Goal: Contribute content: Contribute content

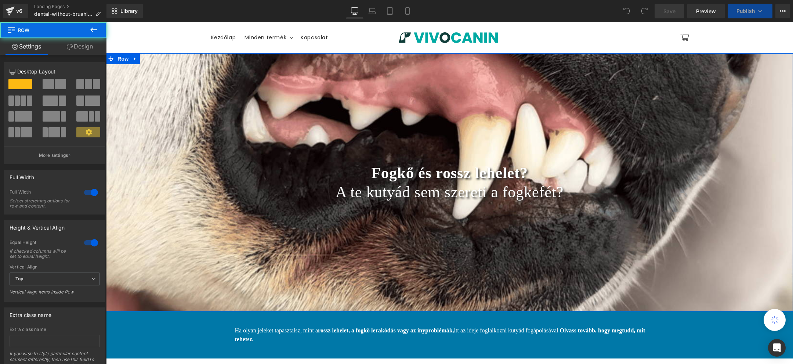
click at [372, 148] on div "Fogkő és rossz lehelet? A te kutyád sem szereti a fogkefét? Heading Row" at bounding box center [449, 182] width 687 height 258
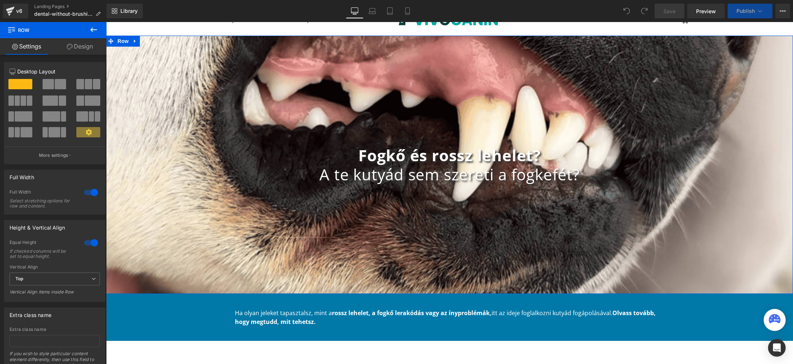
scroll to position [12, 0]
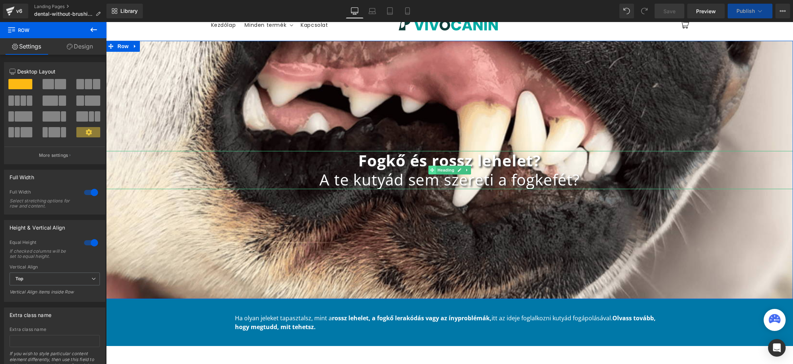
click at [429, 170] on span at bounding box center [432, 170] width 8 height 9
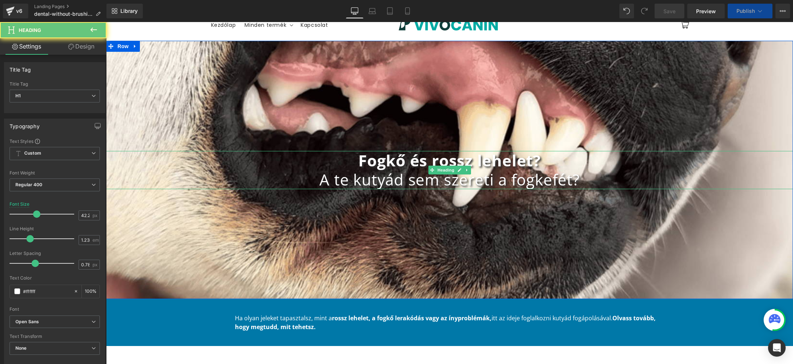
click at [403, 166] on b "Fogkő és rossz lehelet?" at bounding box center [449, 160] width 183 height 21
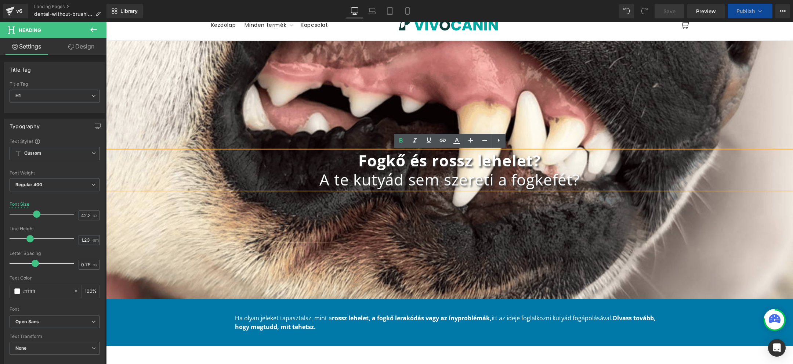
click at [384, 179] on h1 "A te kutyád sem szereti a fogkefét?" at bounding box center [449, 179] width 687 height 19
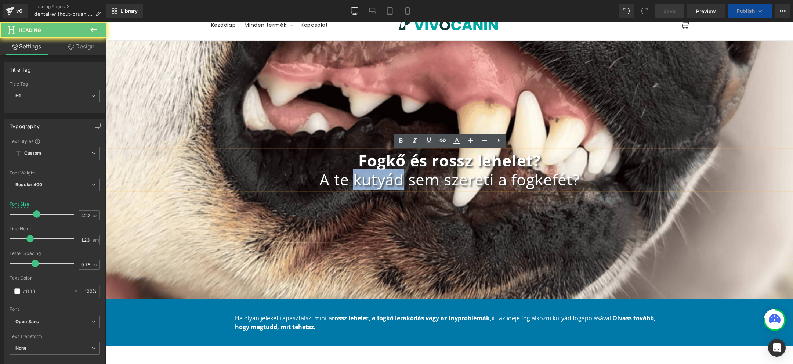
click at [384, 179] on h1 "A te kutyád sem szereti a fogkefét?" at bounding box center [449, 179] width 687 height 19
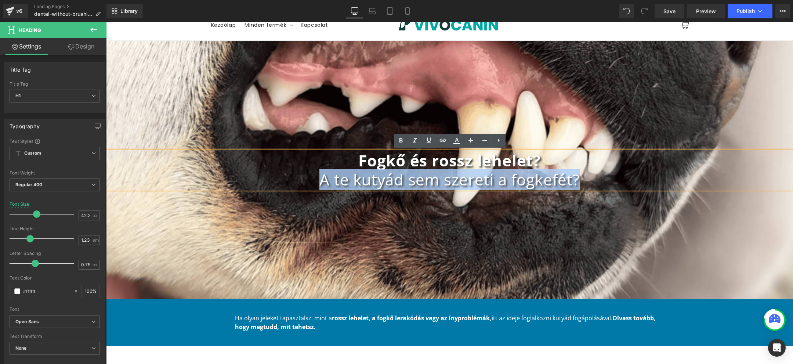
drag, startPoint x: 598, startPoint y: 177, endPoint x: 293, endPoint y: 179, distance: 304.8
click at [293, 179] on h1 "A te kutyád sem szereti a fogkefét?" at bounding box center [449, 179] width 687 height 19
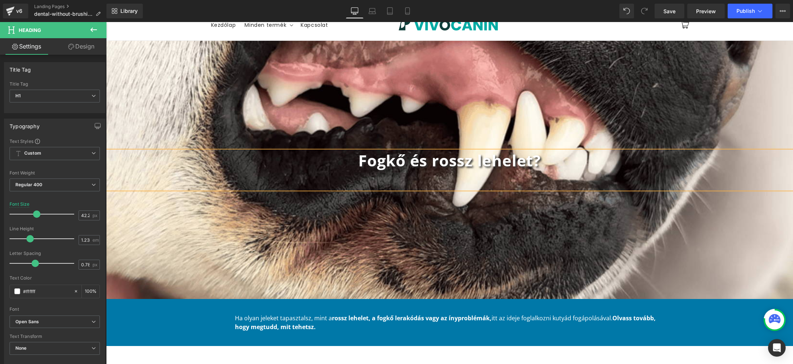
scroll to position [22, 0]
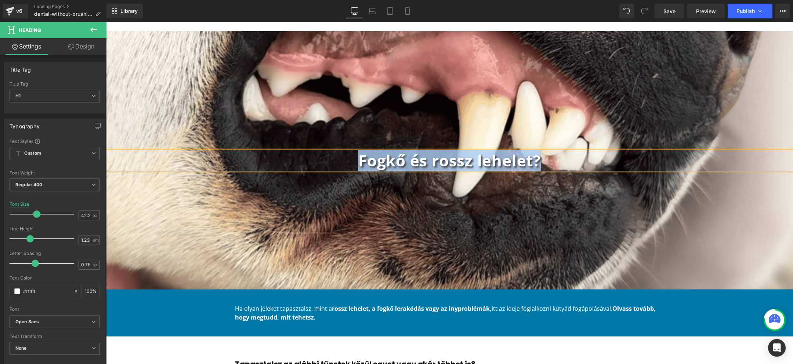
copy b "Fogkő és rossz lehelet?"
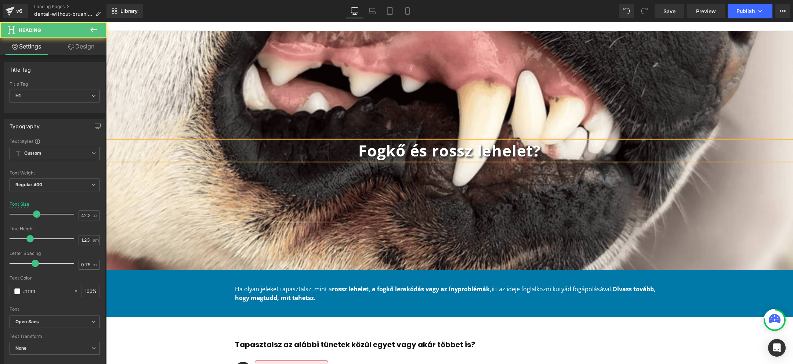
click at [573, 158] on h1 "Fogkő és rossz lehelet?" at bounding box center [449, 150] width 687 height 19
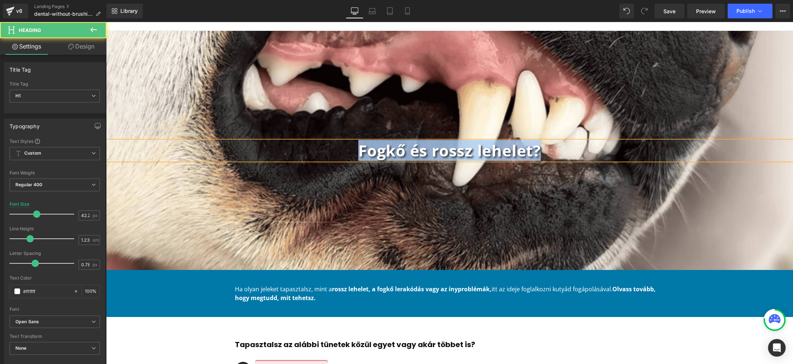
copy b "Fogkő és rossz lehelet?"
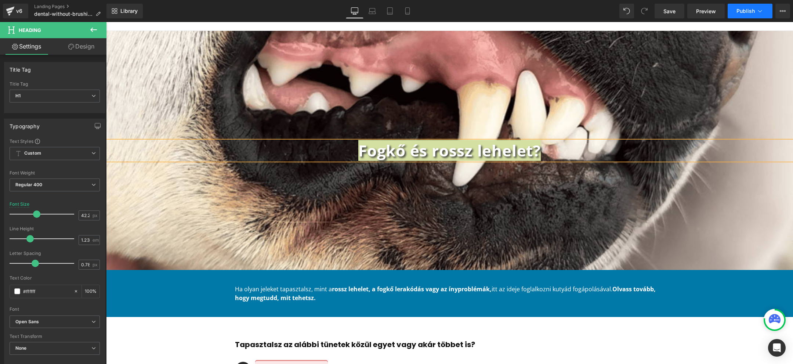
click at [766, 13] on button "Publish" at bounding box center [750, 11] width 45 height 15
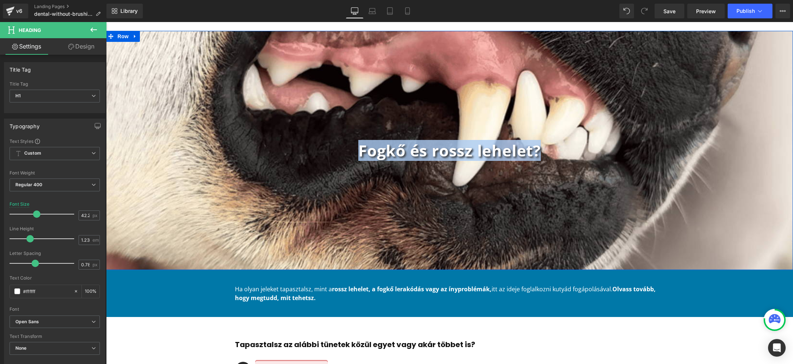
click at [538, 217] on div "Fogkő és rossz lehelet? Heading Row" at bounding box center [449, 150] width 687 height 239
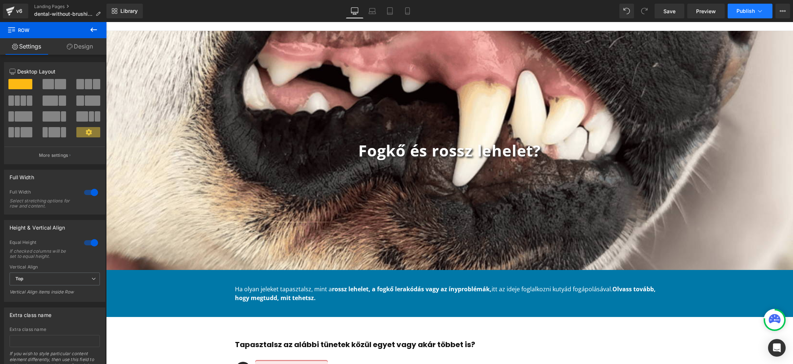
click at [763, 14] on icon at bounding box center [760, 10] width 7 height 7
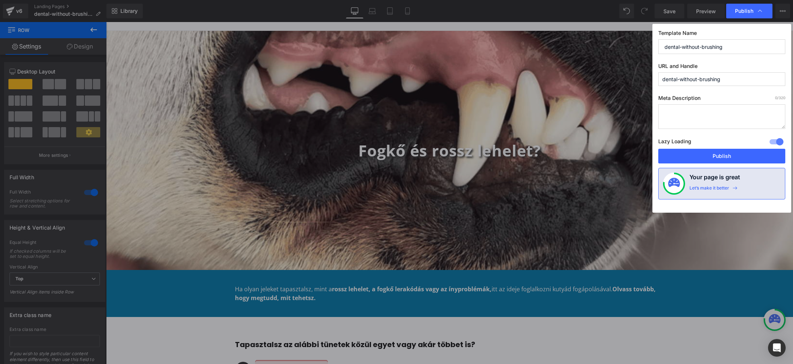
drag, startPoint x: 744, startPoint y: 76, endPoint x: 611, endPoint y: 76, distance: 132.2
click at [618, 76] on div "Publish Template Name dental-without-brushing URL and Handle dental-without-bru…" at bounding box center [396, 182] width 793 height 364
paste input "Fogkő és rossz lehelet?"
type input "fogkő-és-rossz-lehelet"
click at [734, 157] on button "Publish" at bounding box center [721, 156] width 127 height 15
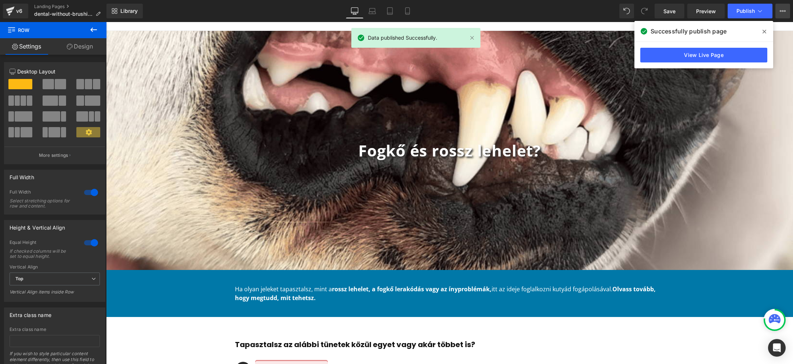
click at [782, 9] on icon at bounding box center [783, 11] width 6 height 6
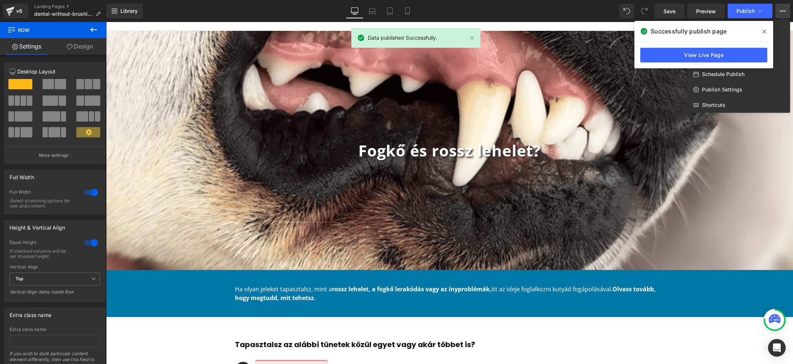
click at [767, 28] on span at bounding box center [765, 32] width 12 height 12
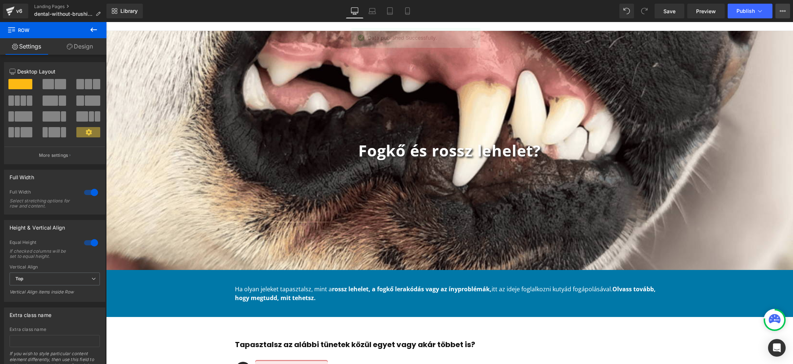
click at [782, 9] on icon at bounding box center [783, 11] width 6 height 6
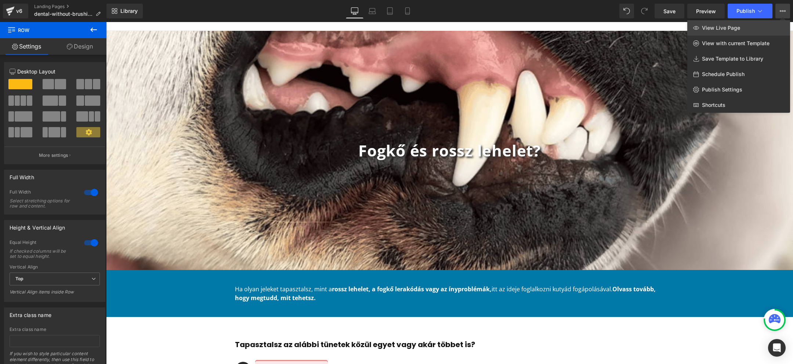
click at [746, 31] on link "View Live Page" at bounding box center [738, 27] width 103 height 15
